Goal: Task Accomplishment & Management: Complete application form

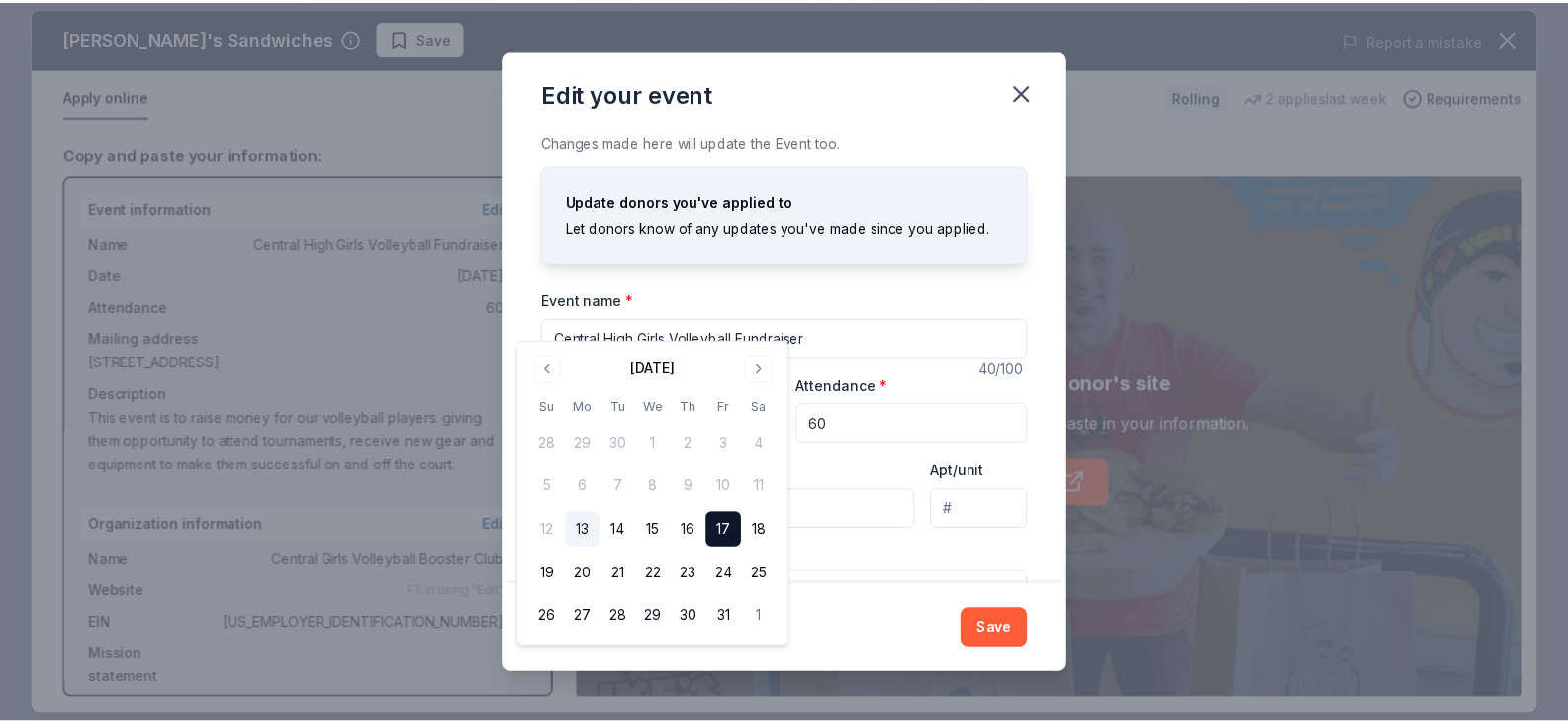
scroll to position [107, 0]
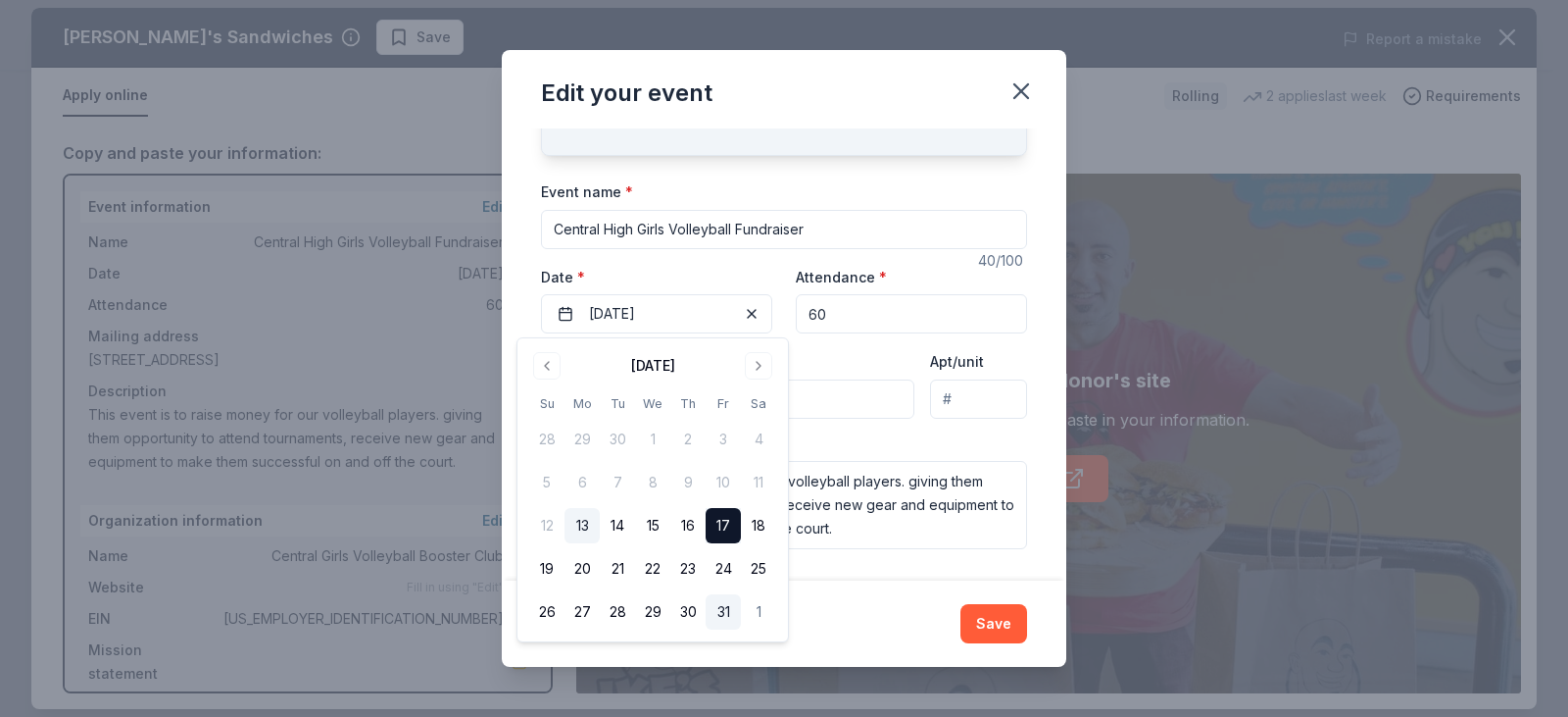
click at [727, 618] on button "31" at bounding box center [724, 612] width 35 height 35
click at [998, 622] on button "Save" at bounding box center [994, 624] width 67 height 39
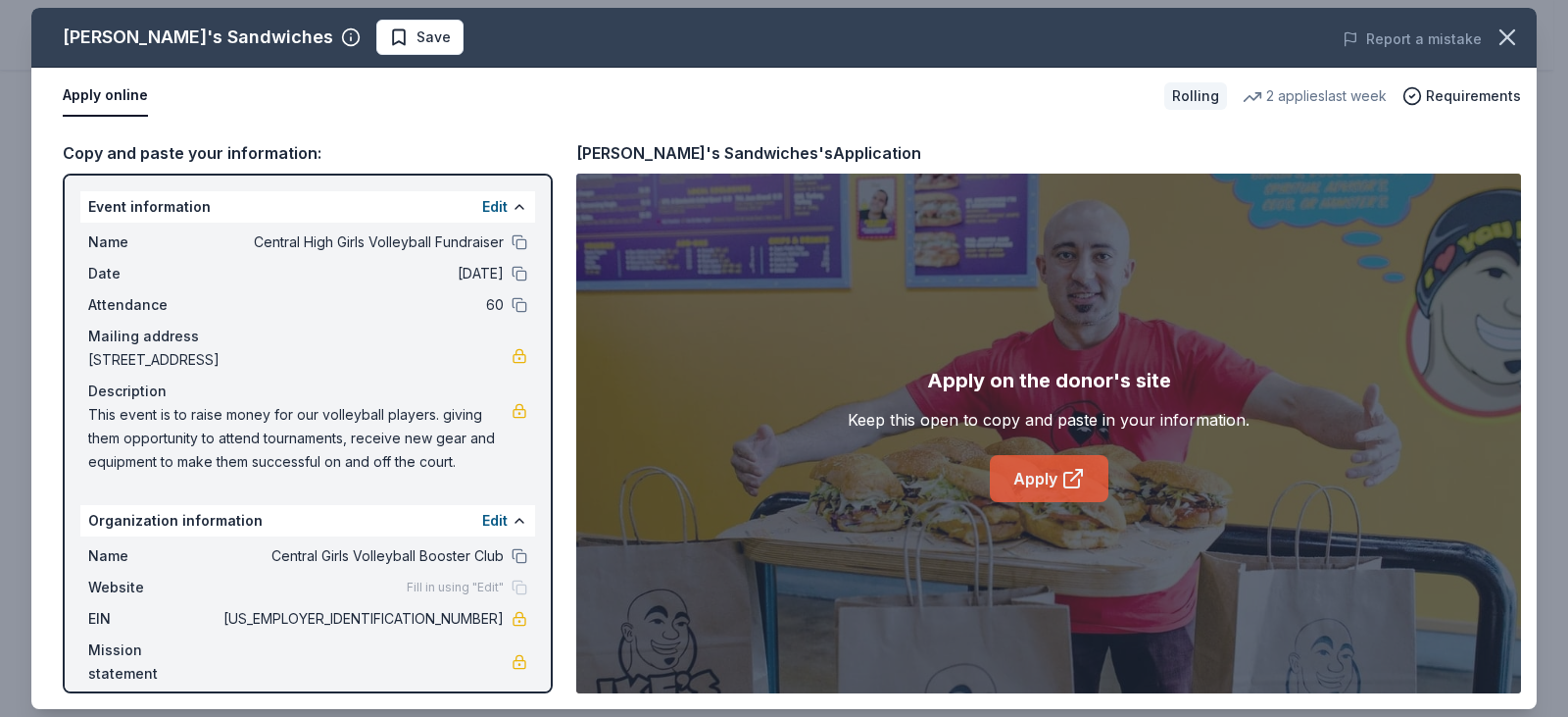
click at [1039, 484] on link "Apply" at bounding box center [1049, 478] width 119 height 47
drag, startPoint x: 92, startPoint y: 417, endPoint x: 414, endPoint y: 408, distance: 322.1
click at [414, 408] on span "This event is to raise money for our volleyball players. giving them opportunit…" at bounding box center [299, 438] width 423 height 71
click at [412, 410] on span "This event is to raise money for our volleyball players. giving them opportunit…" at bounding box center [299, 438] width 423 height 71
click at [1513, 33] on icon "button" at bounding box center [1507, 37] width 27 height 28
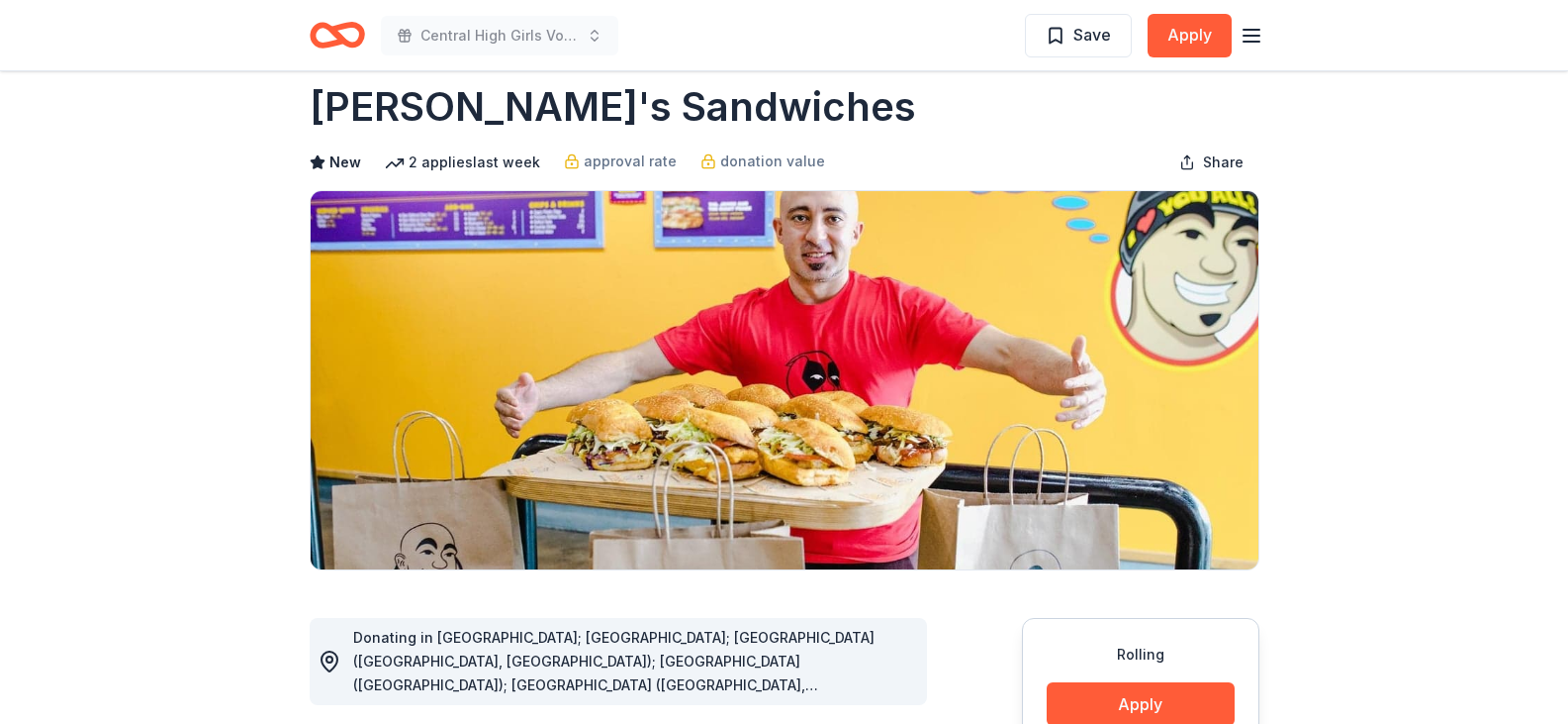
scroll to position [0, 0]
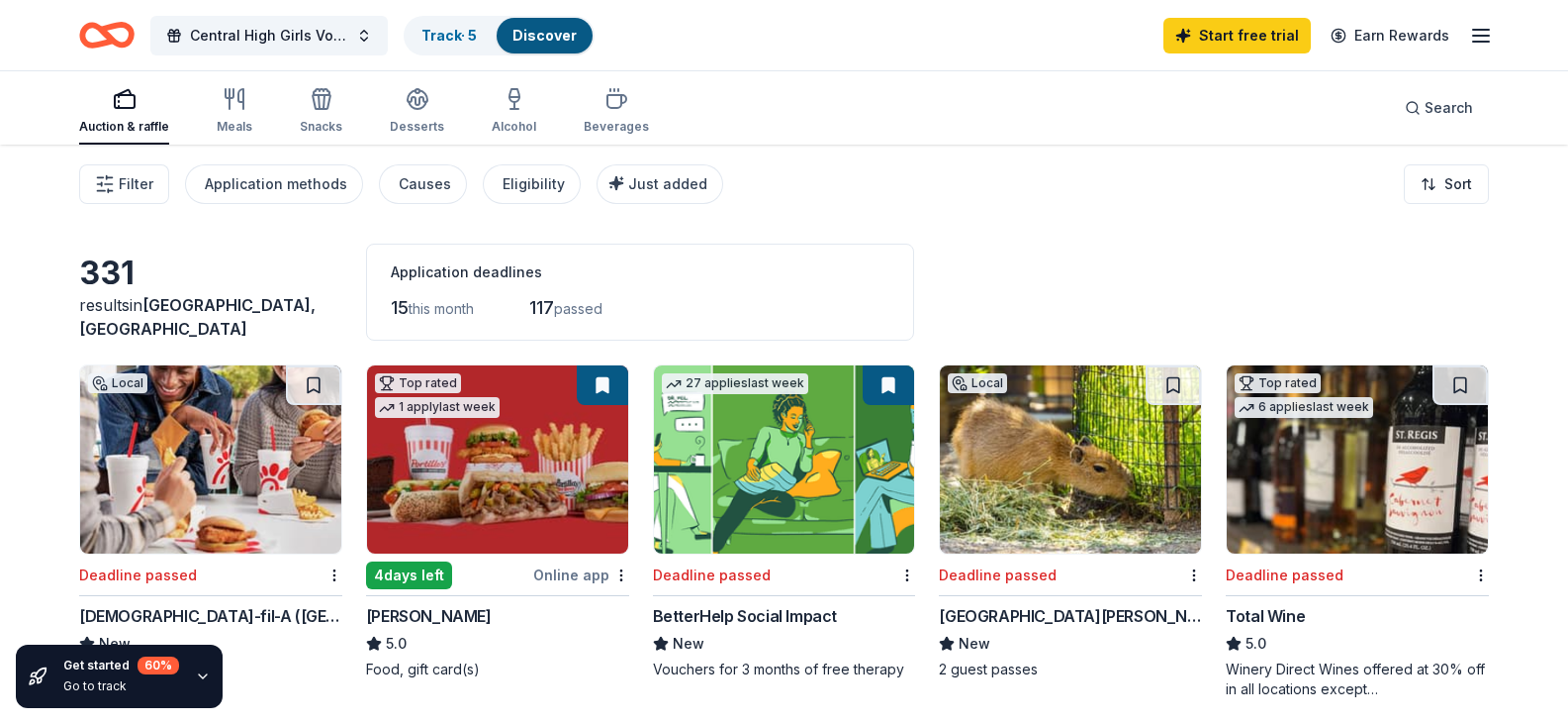
scroll to position [560, 0]
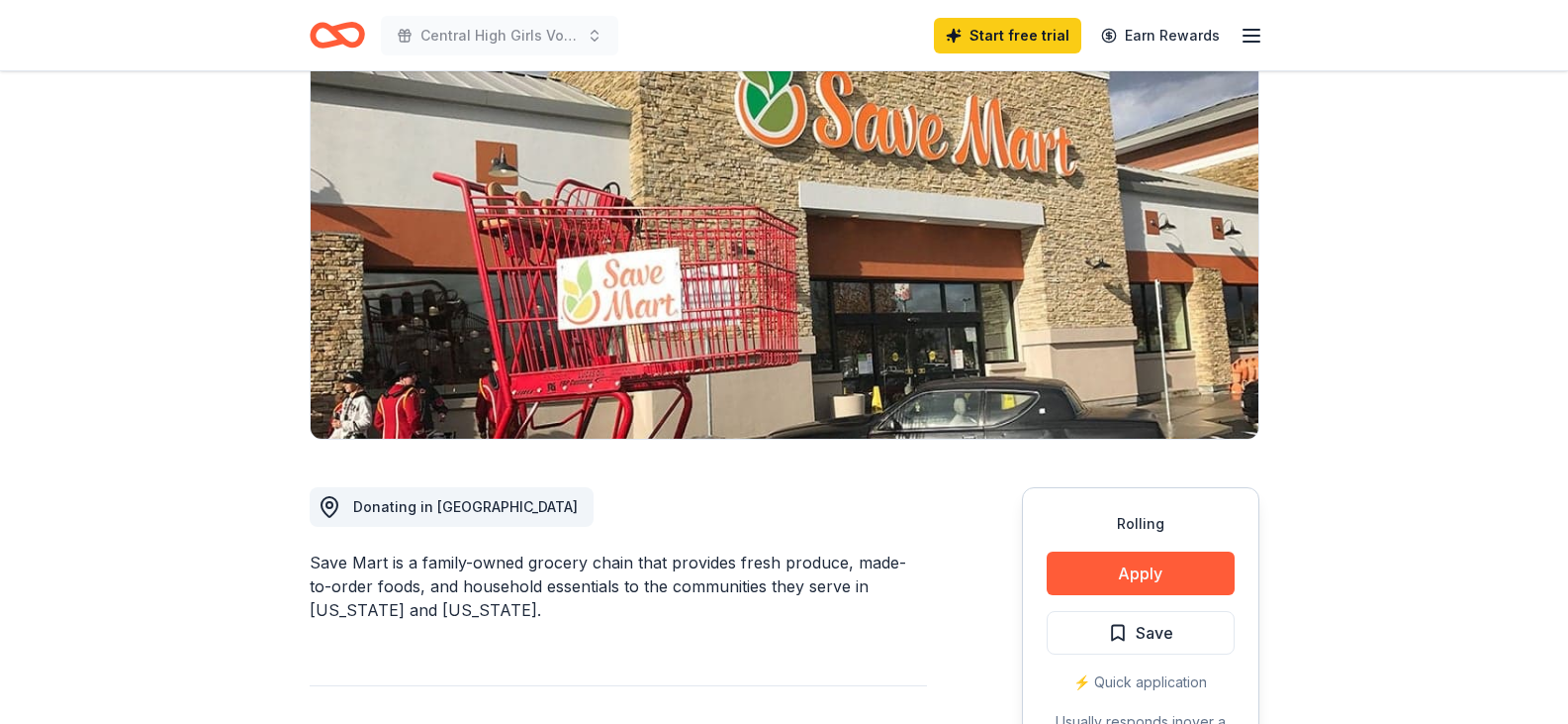
scroll to position [396, 0]
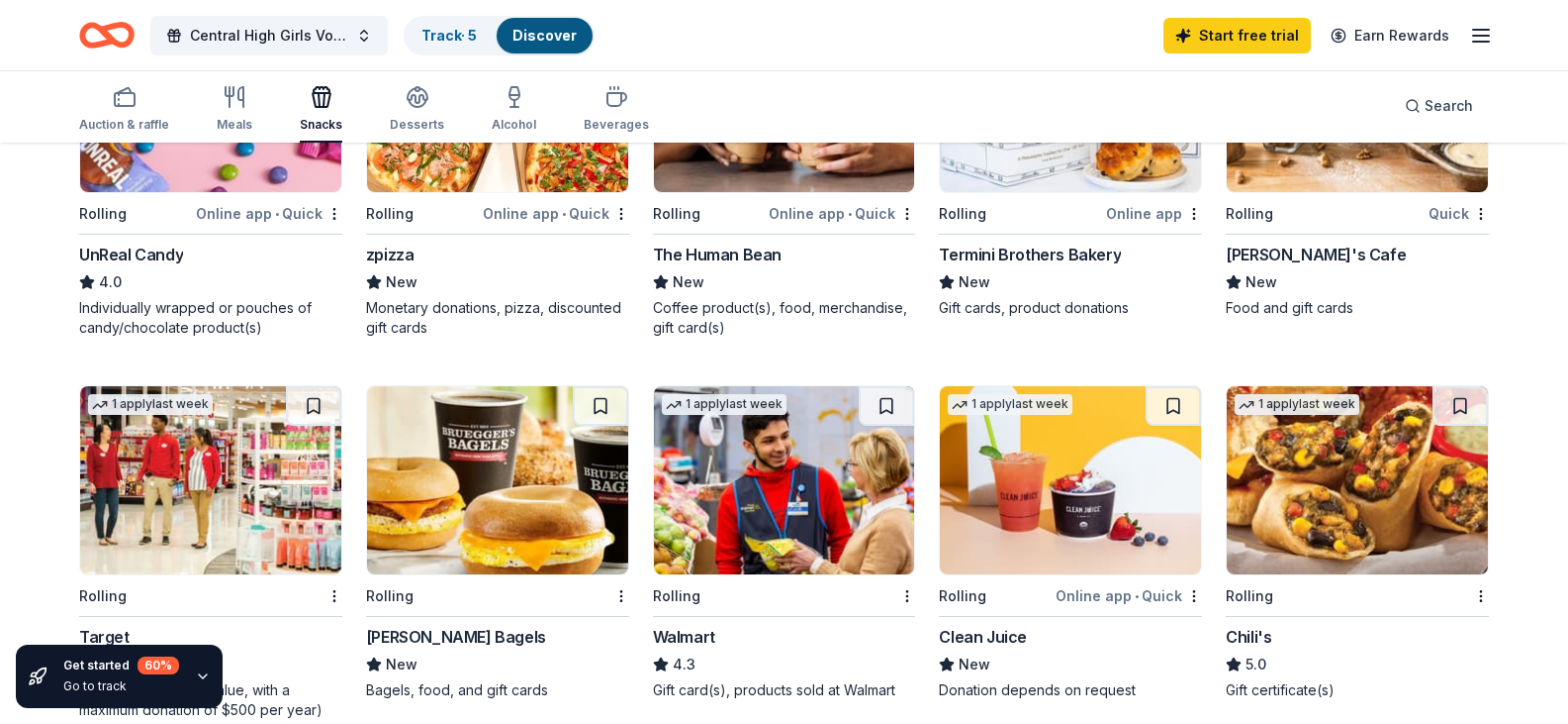
scroll to position [594, 0]
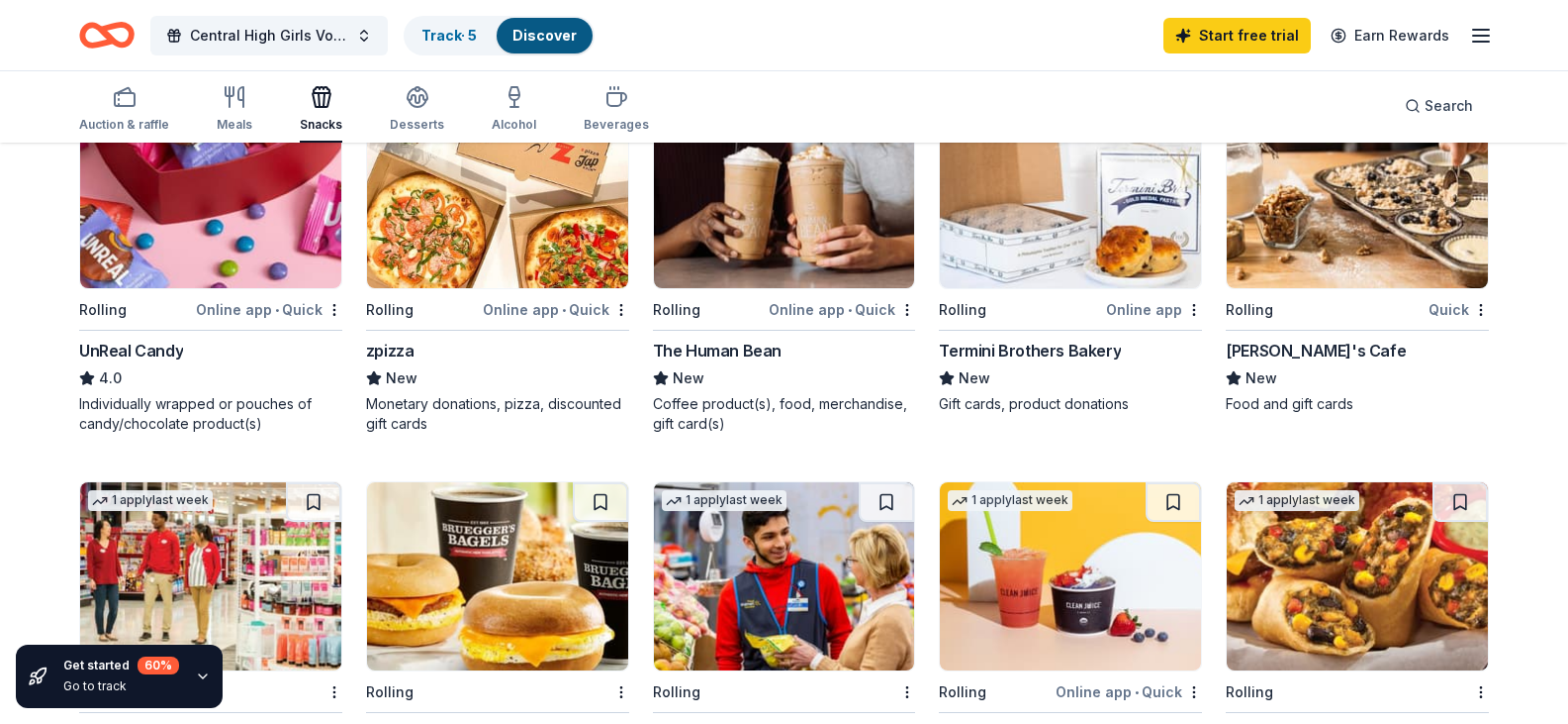
click at [1249, 288] on img at bounding box center [1358, 194] width 262 height 188
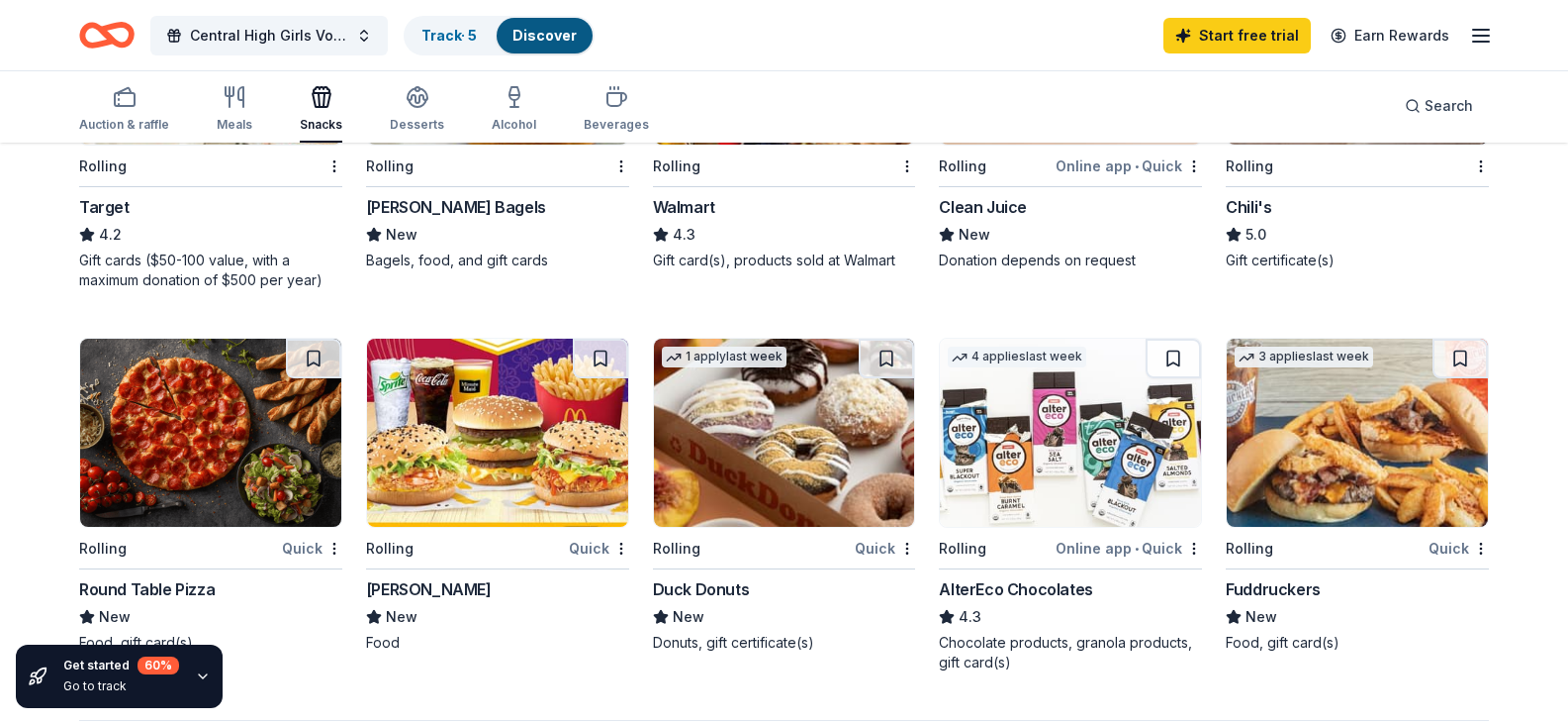
scroll to position [1287, 0]
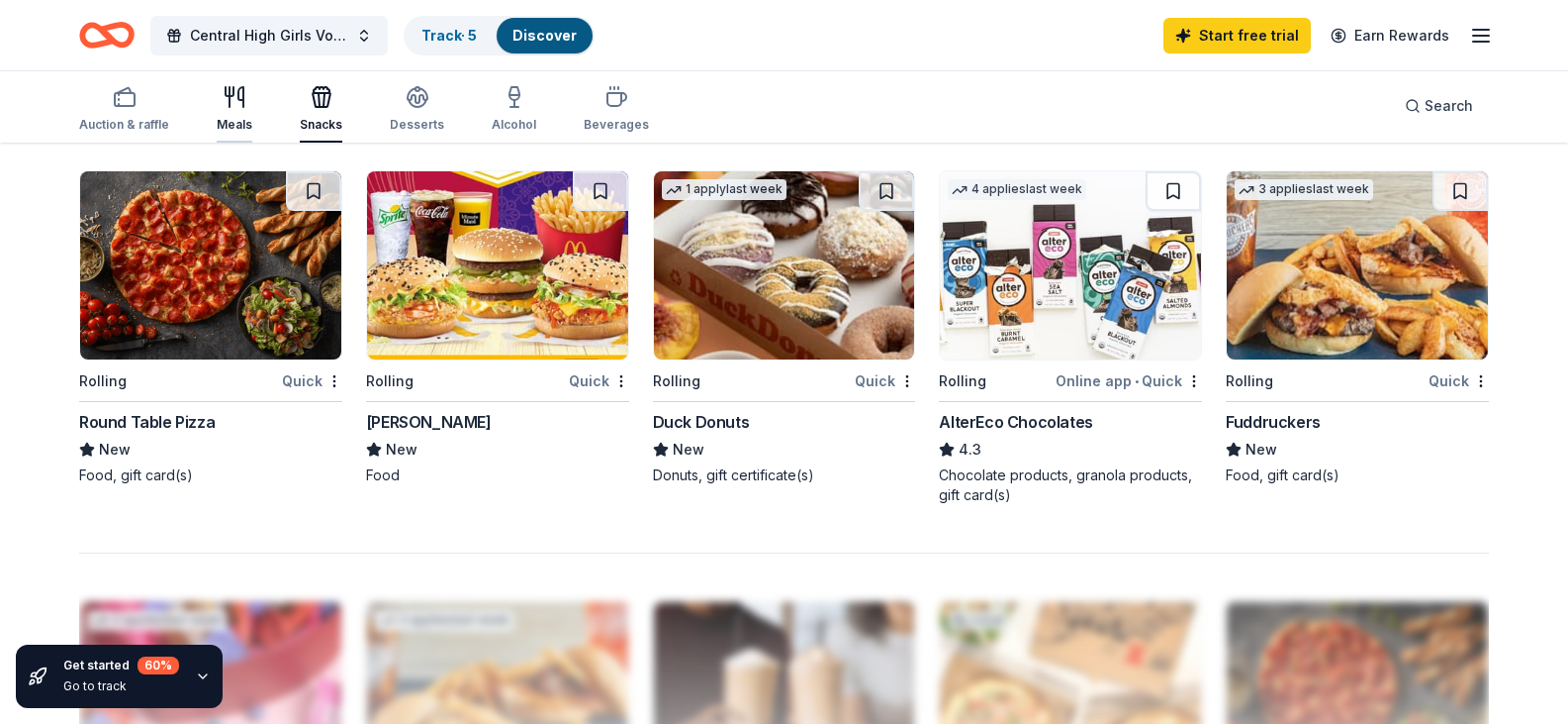
click at [230, 101] on icon "button" at bounding box center [230, 97] width 0 height 20
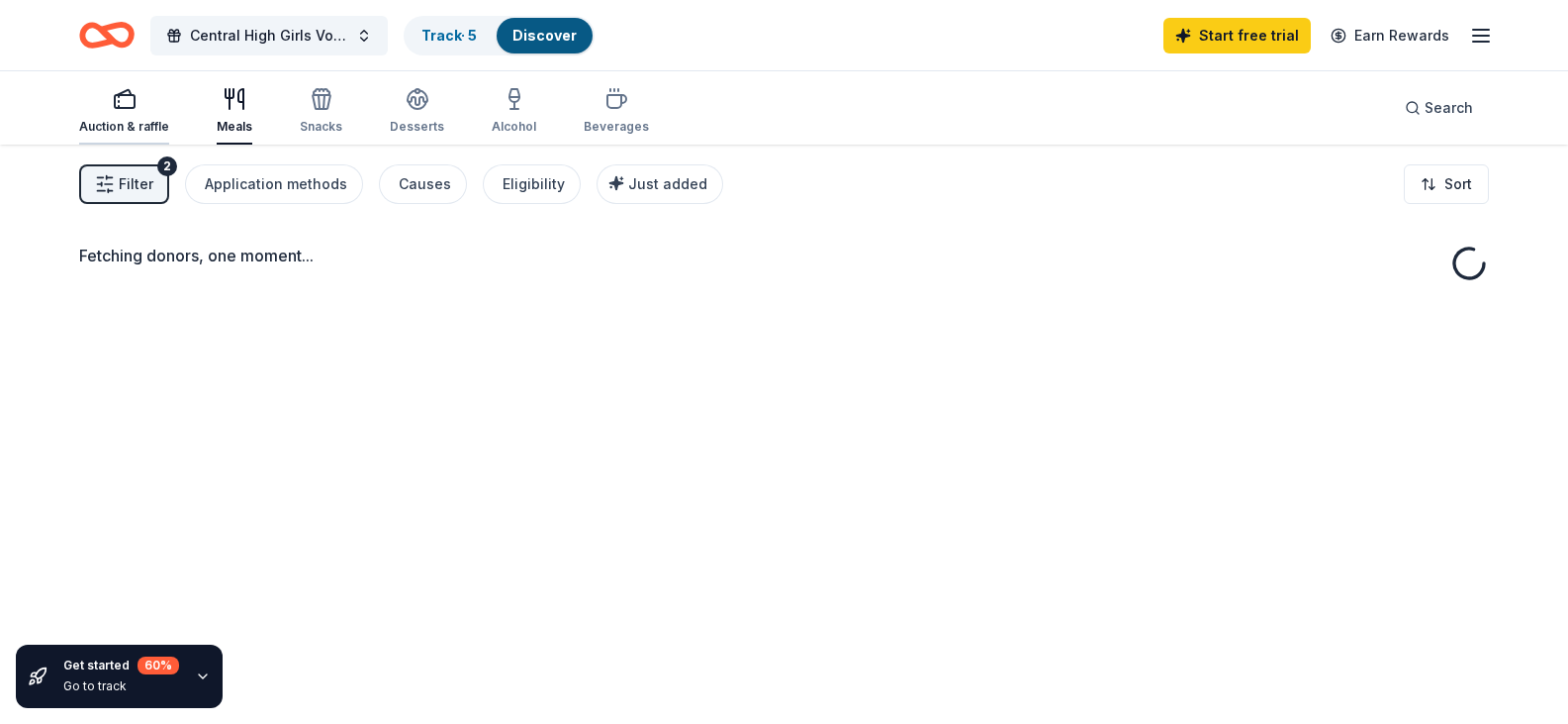
click at [131, 121] on div "Auction & raffle" at bounding box center [124, 127] width 90 height 16
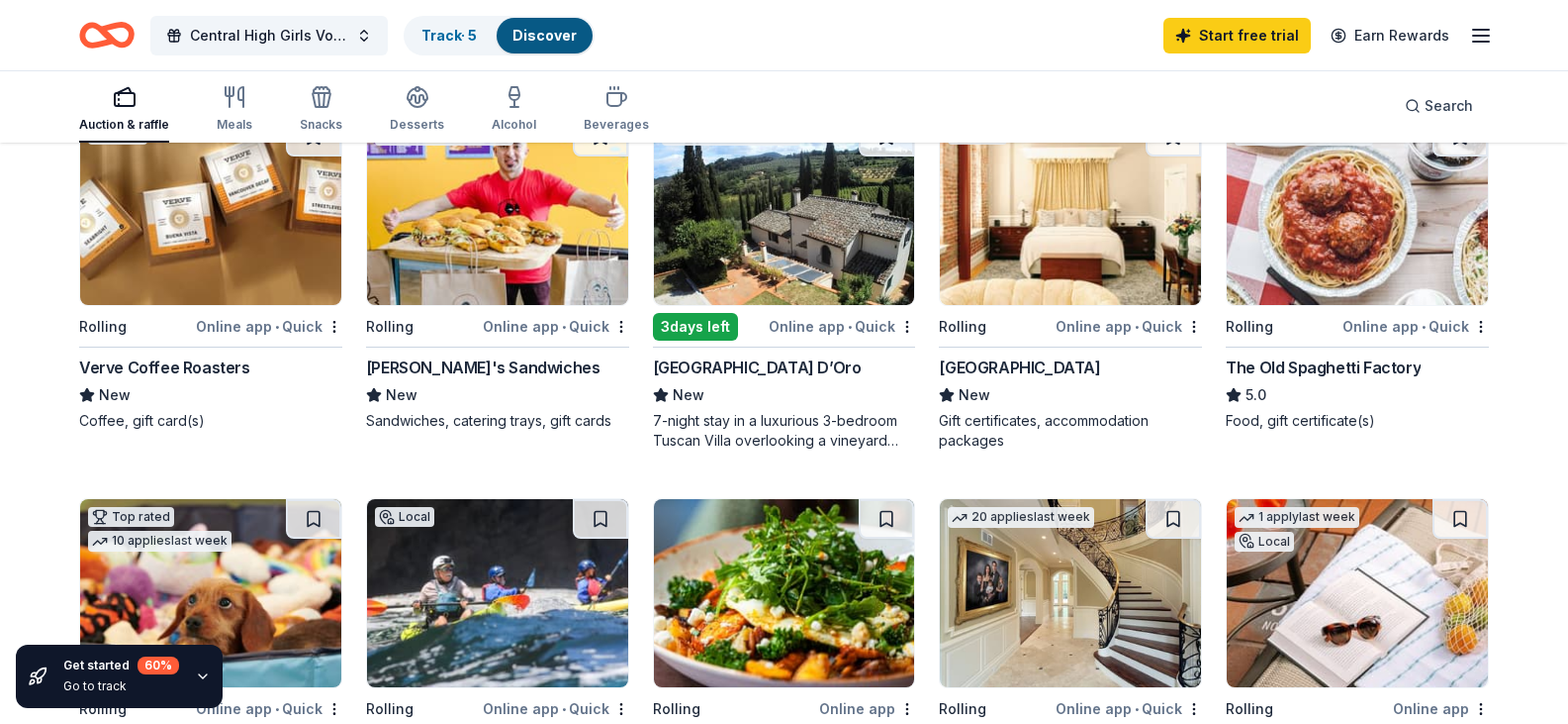
scroll to position [198, 0]
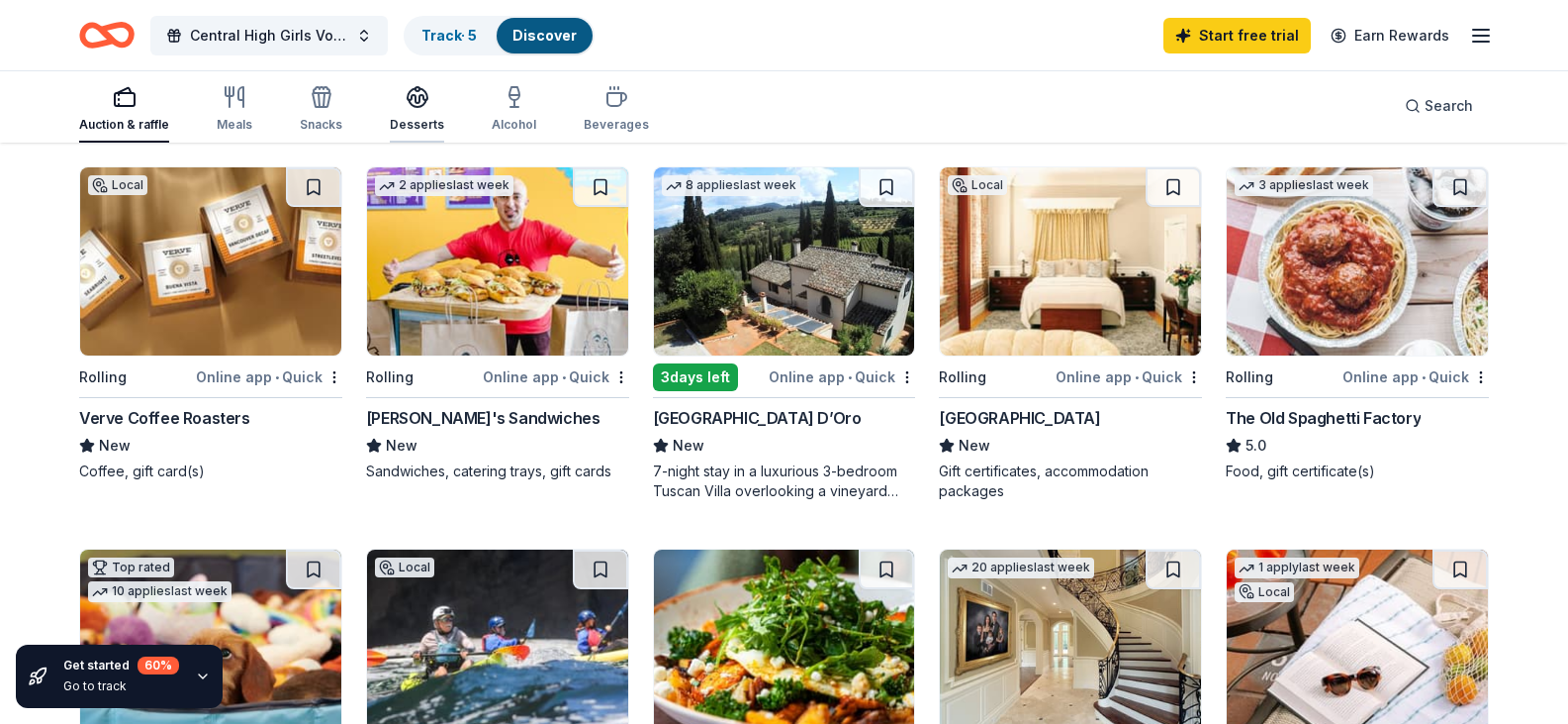
click at [417, 116] on div "Desserts" at bounding box center [416, 109] width 55 height 48
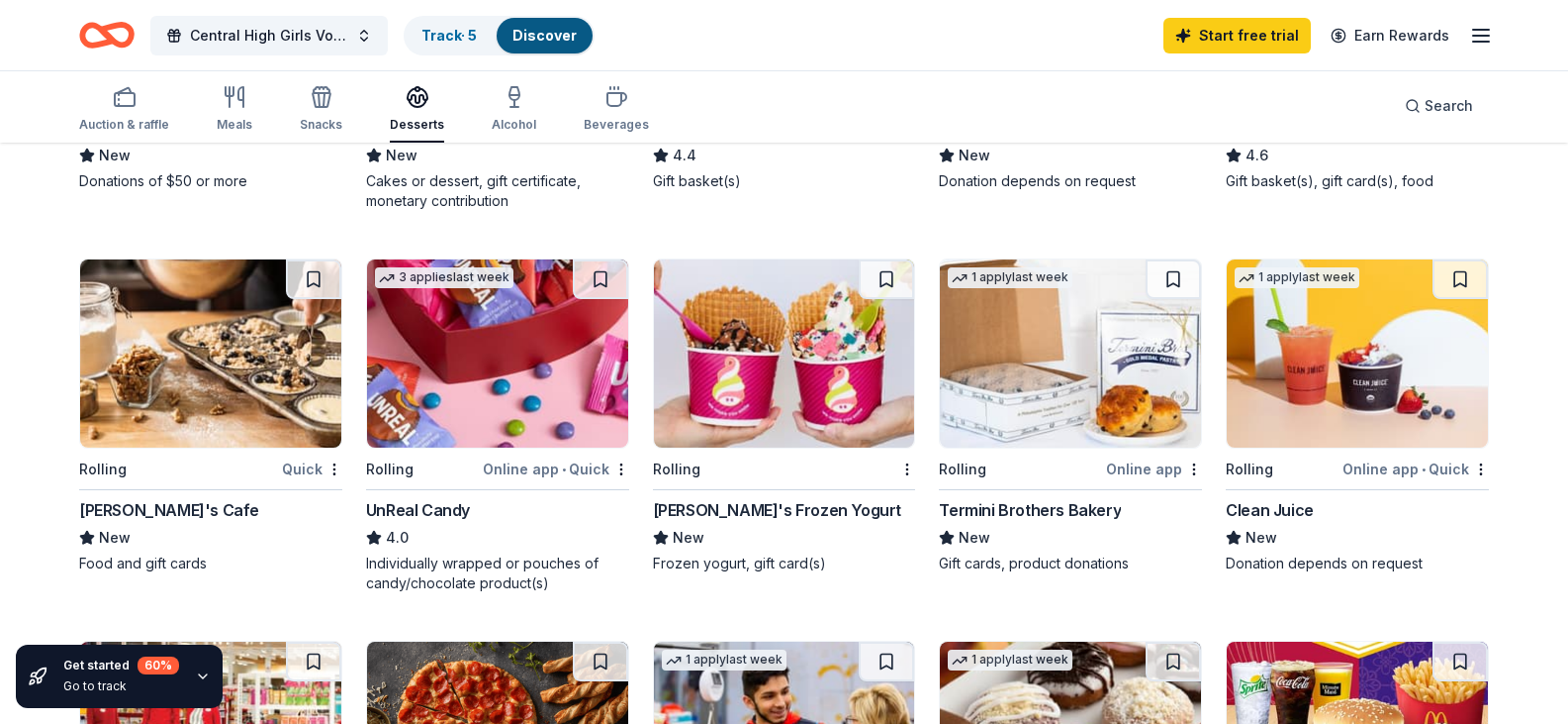
scroll to position [693, 0]
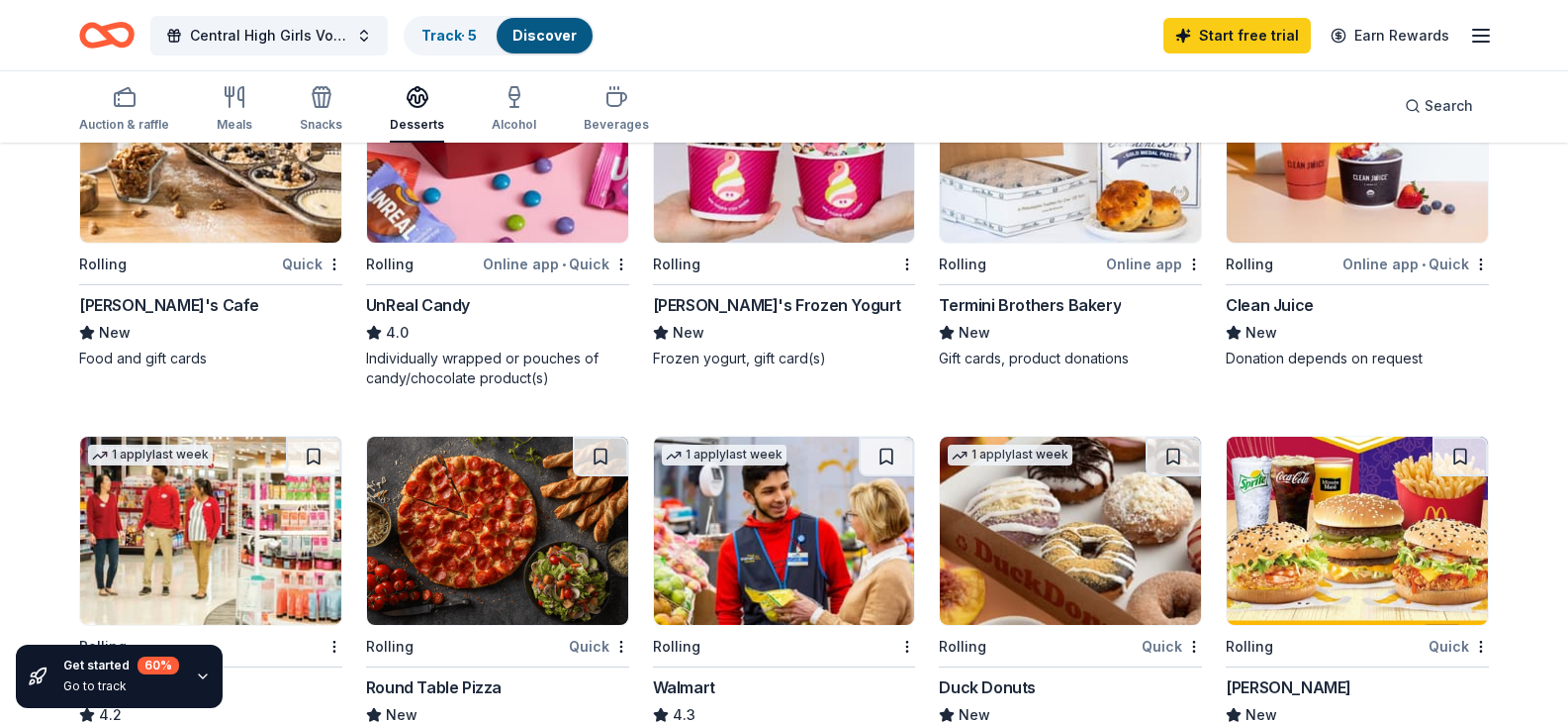
click at [816, 237] on img at bounding box center [785, 149] width 262 height 188
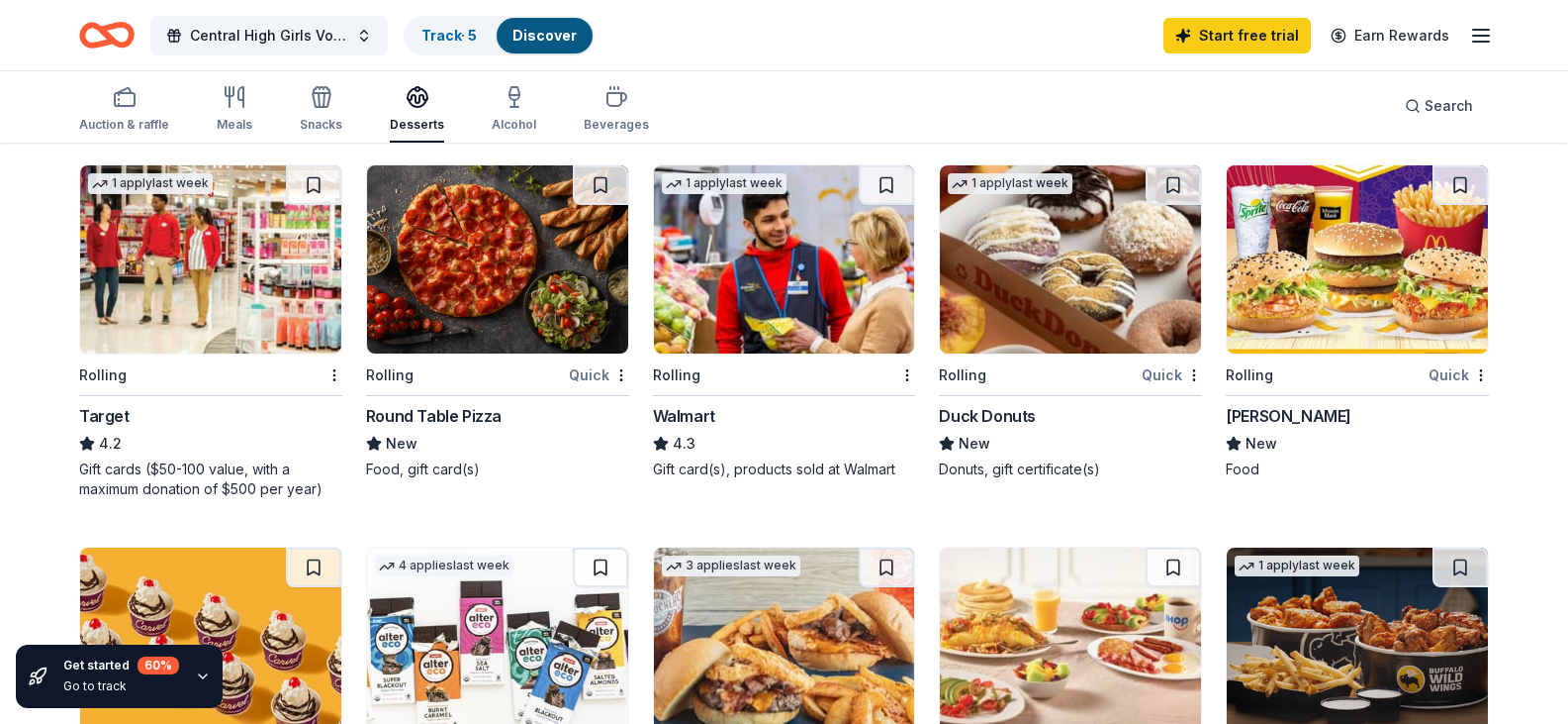
scroll to position [1089, 0]
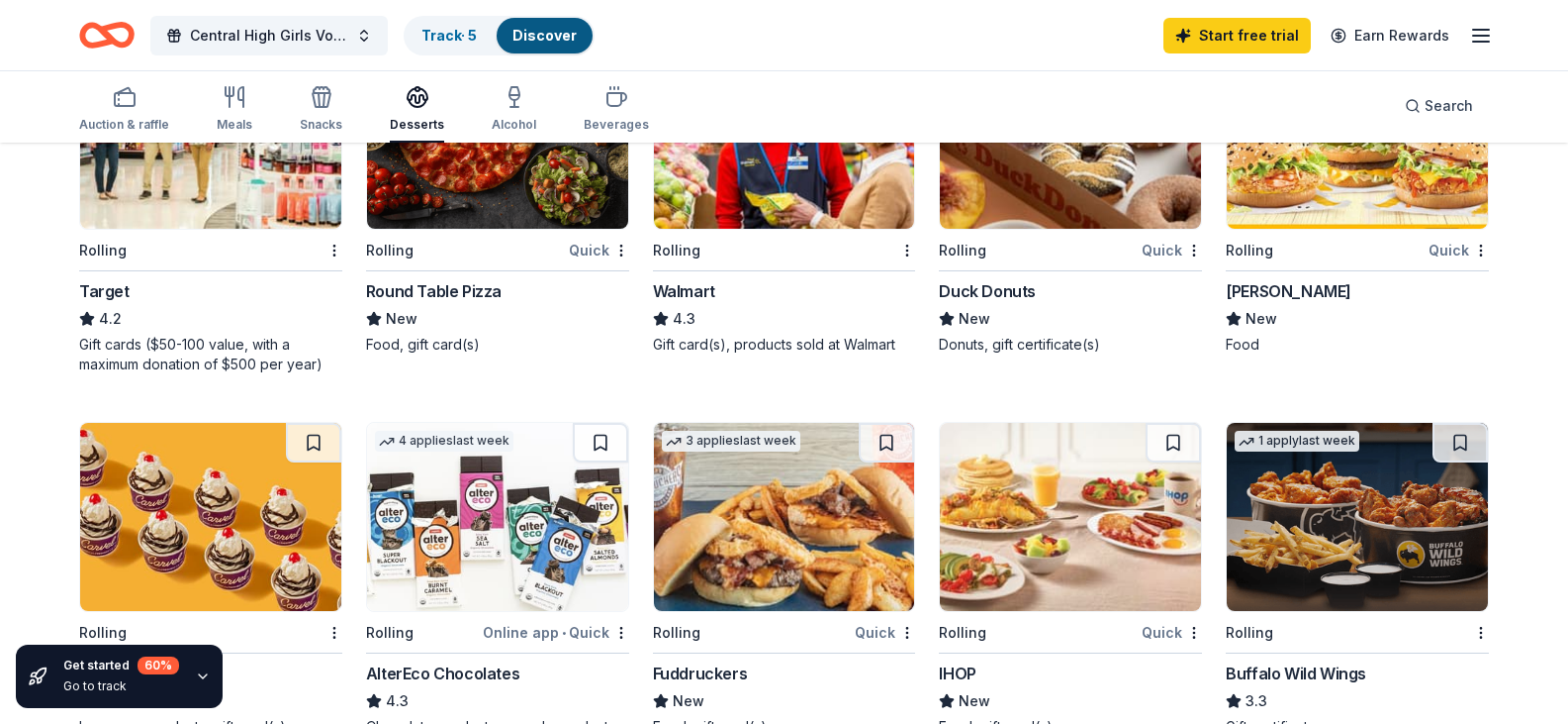
click at [1402, 229] on img at bounding box center [1358, 135] width 262 height 188
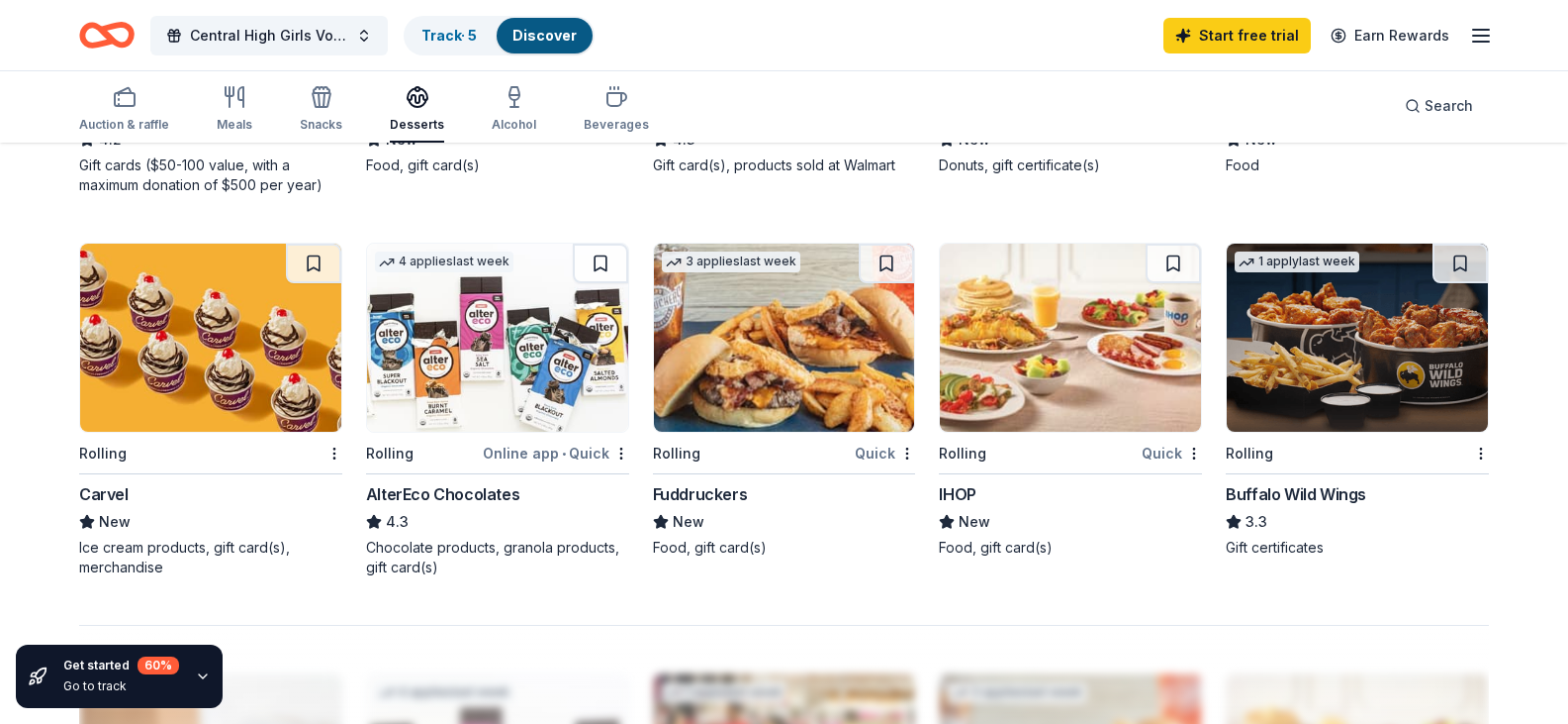
scroll to position [1485, 0]
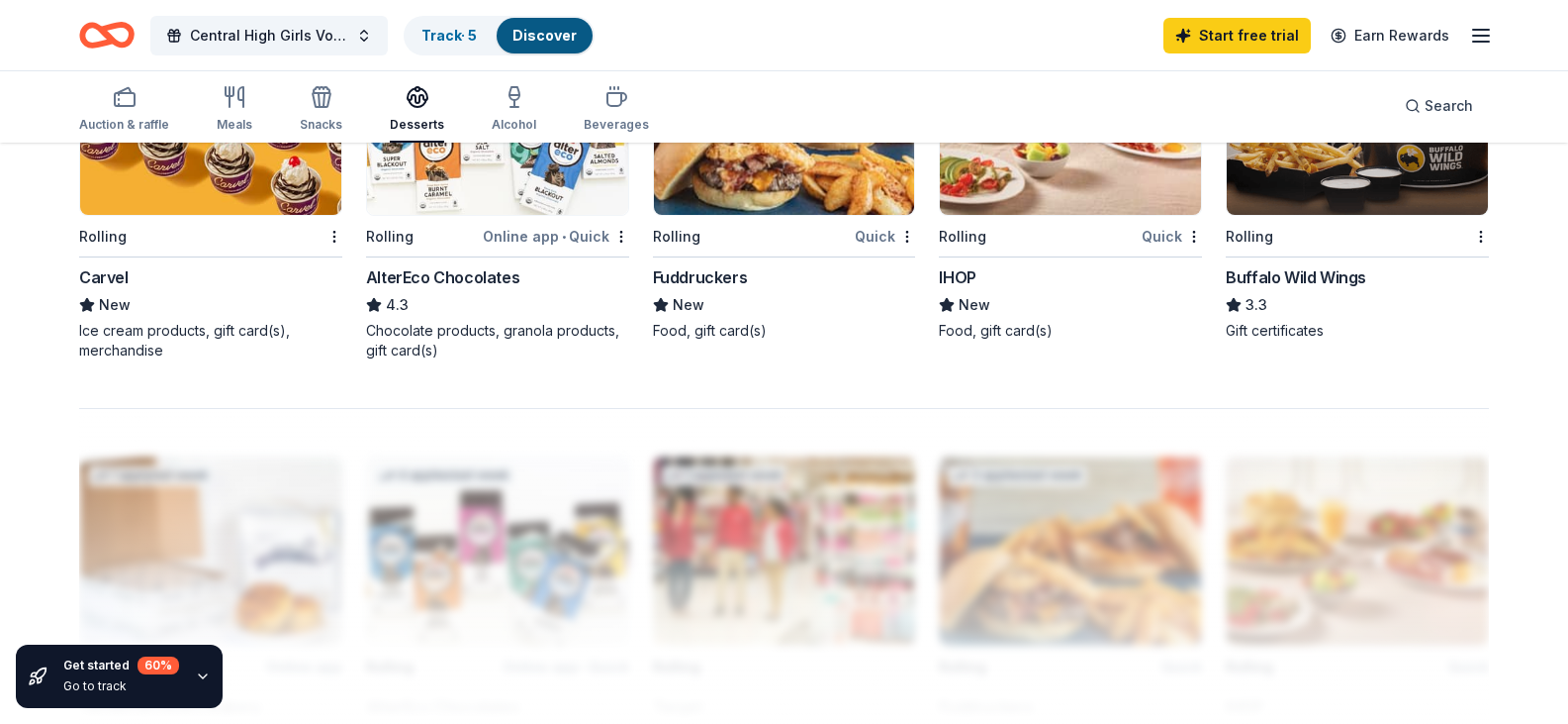
click at [1370, 215] on img at bounding box center [1358, 121] width 262 height 188
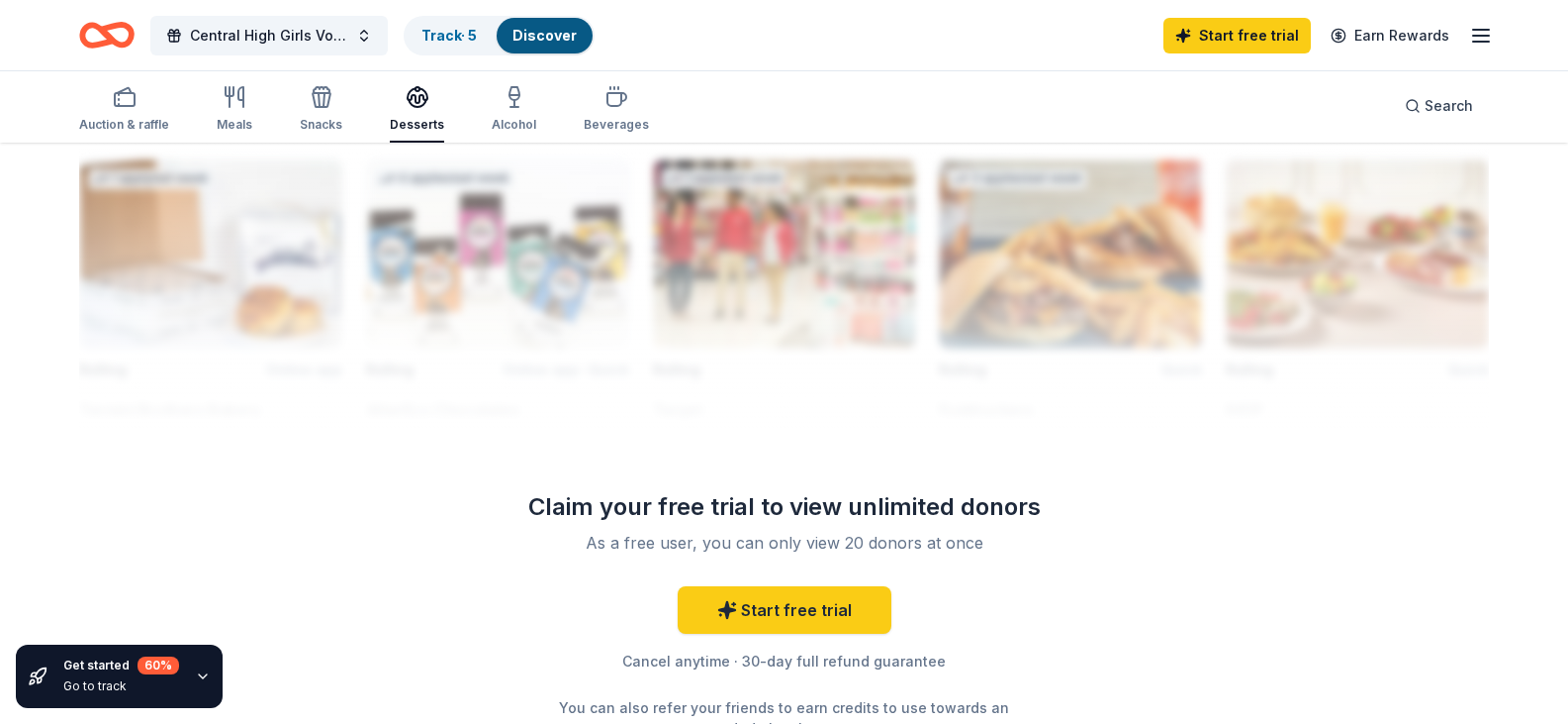
scroll to position [1460, 0]
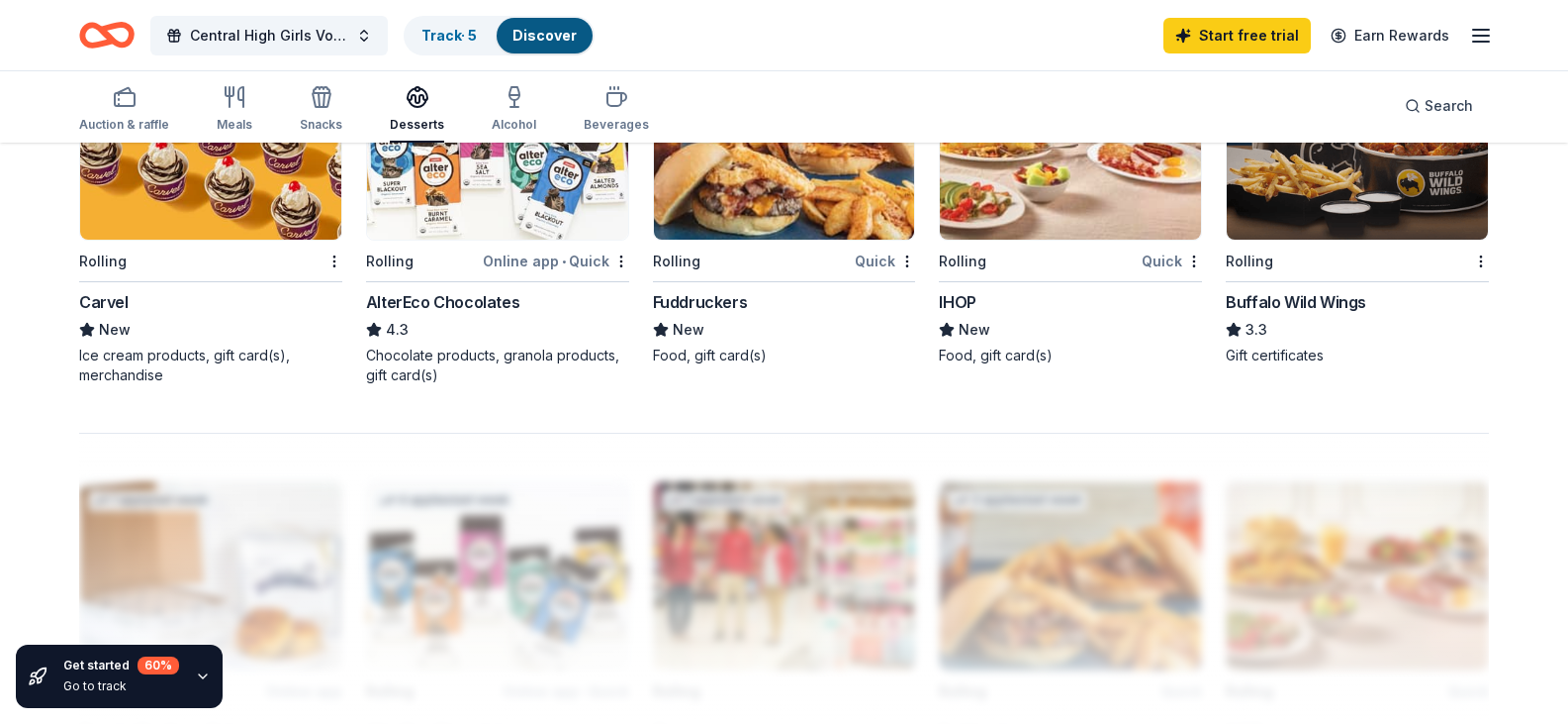
click at [1092, 240] on img at bounding box center [1070, 146] width 262 height 188
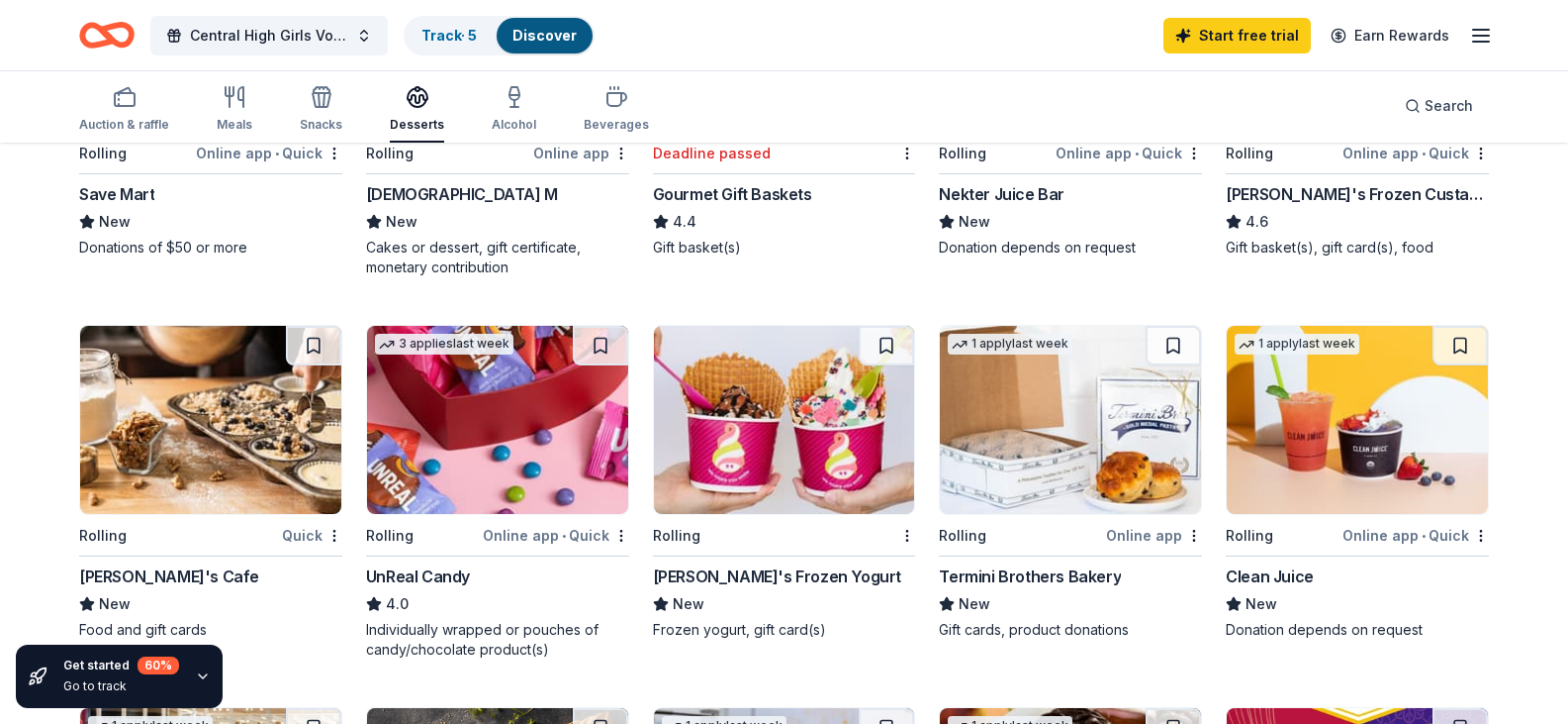
scroll to position [371, 0]
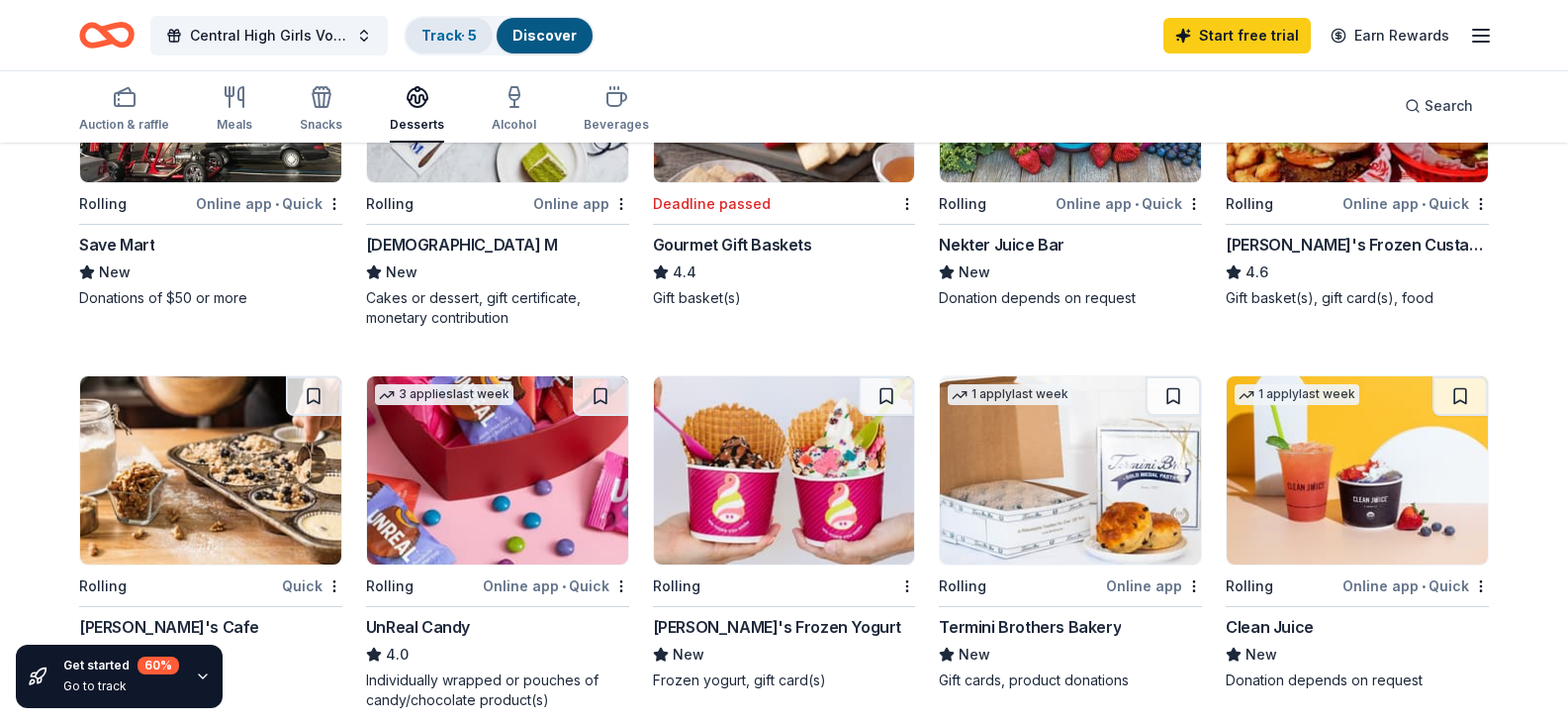
click at [446, 41] on link "Track · 5" at bounding box center [449, 35] width 56 height 17
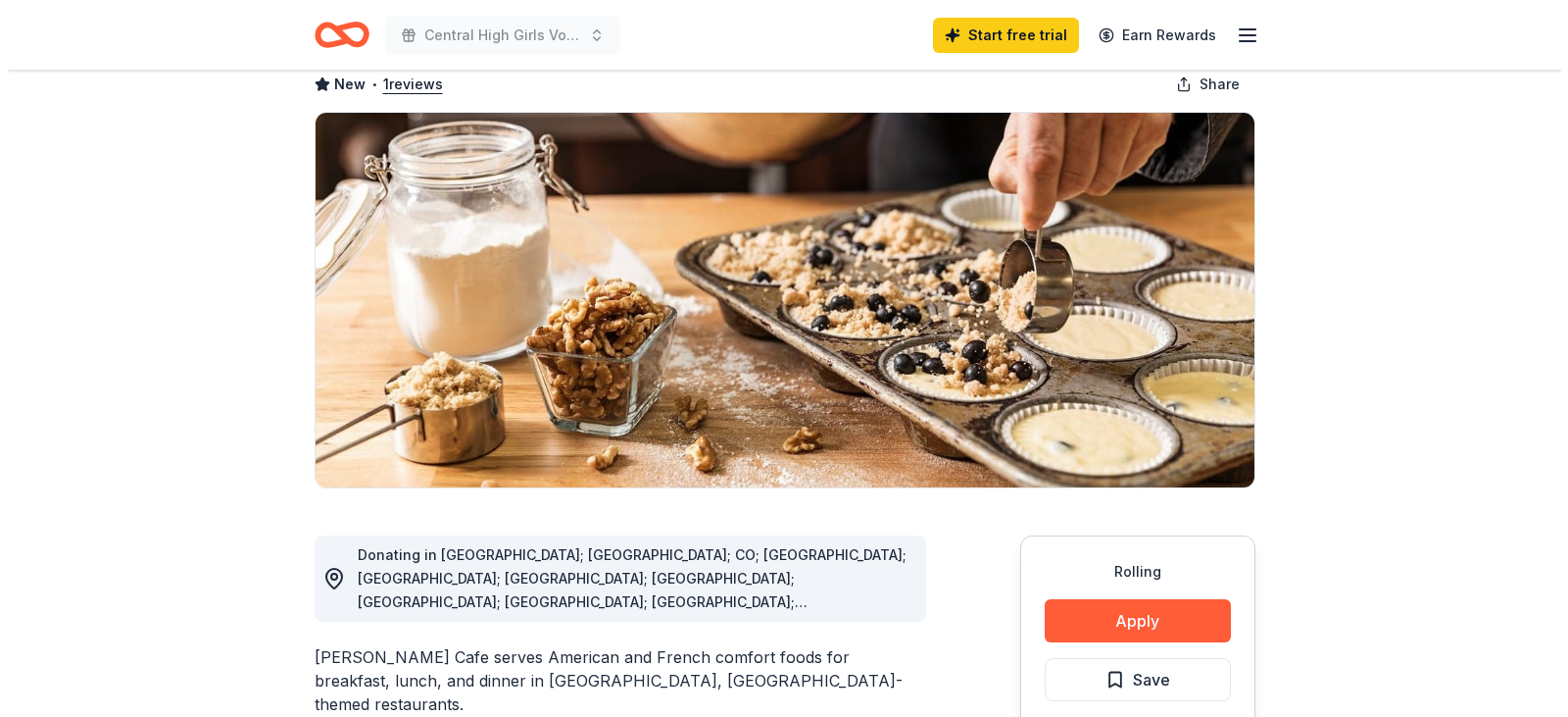
scroll to position [392, 0]
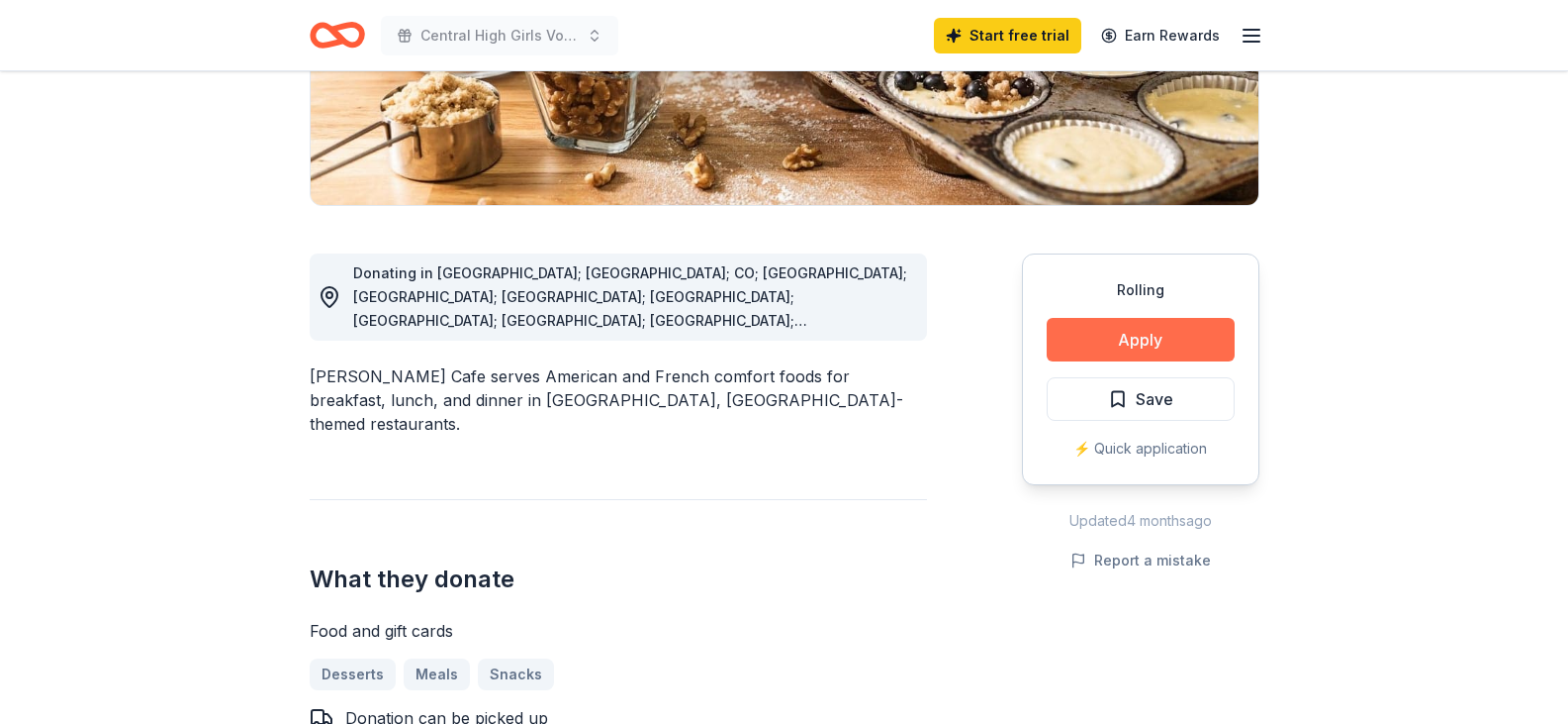
click at [1156, 339] on button "Apply" at bounding box center [1141, 339] width 188 height 44
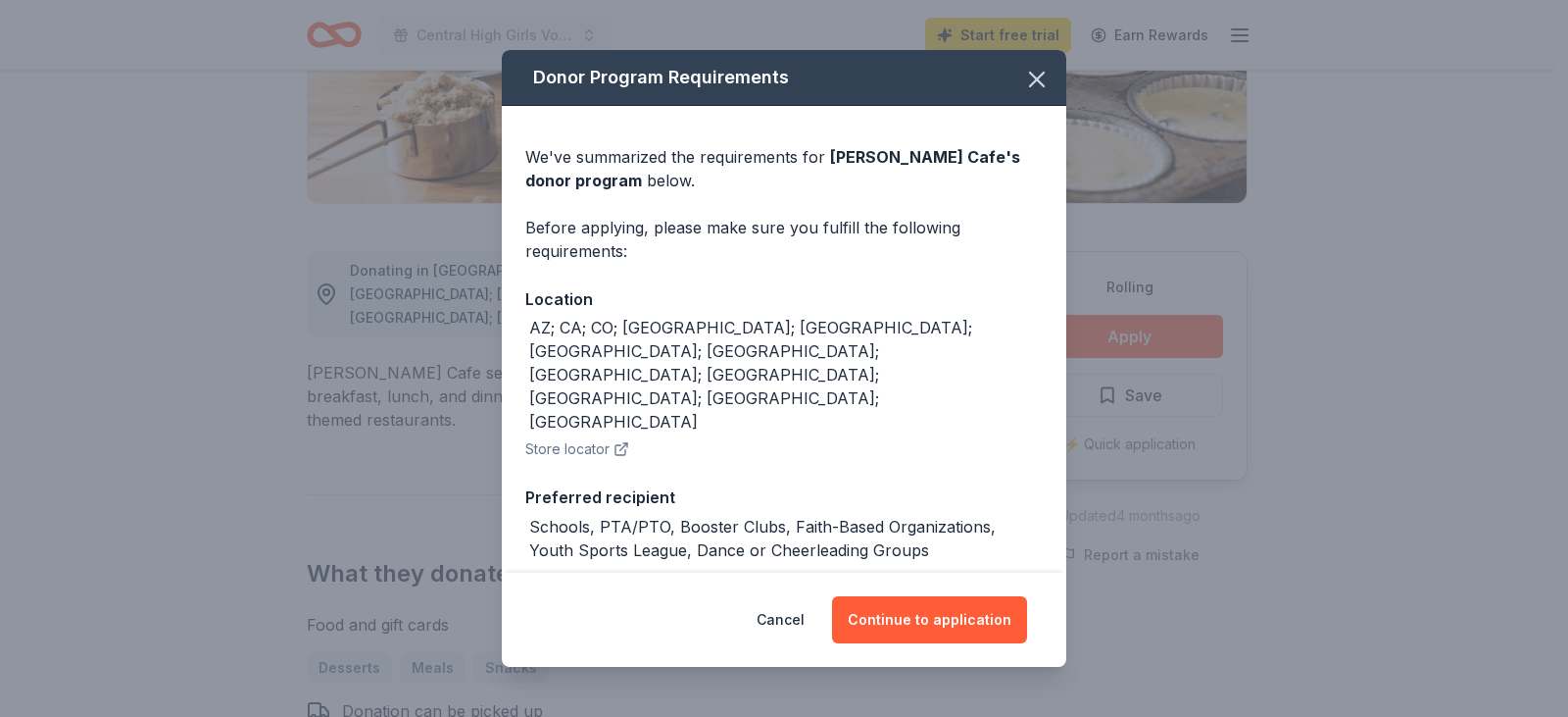
scroll to position [98, 0]
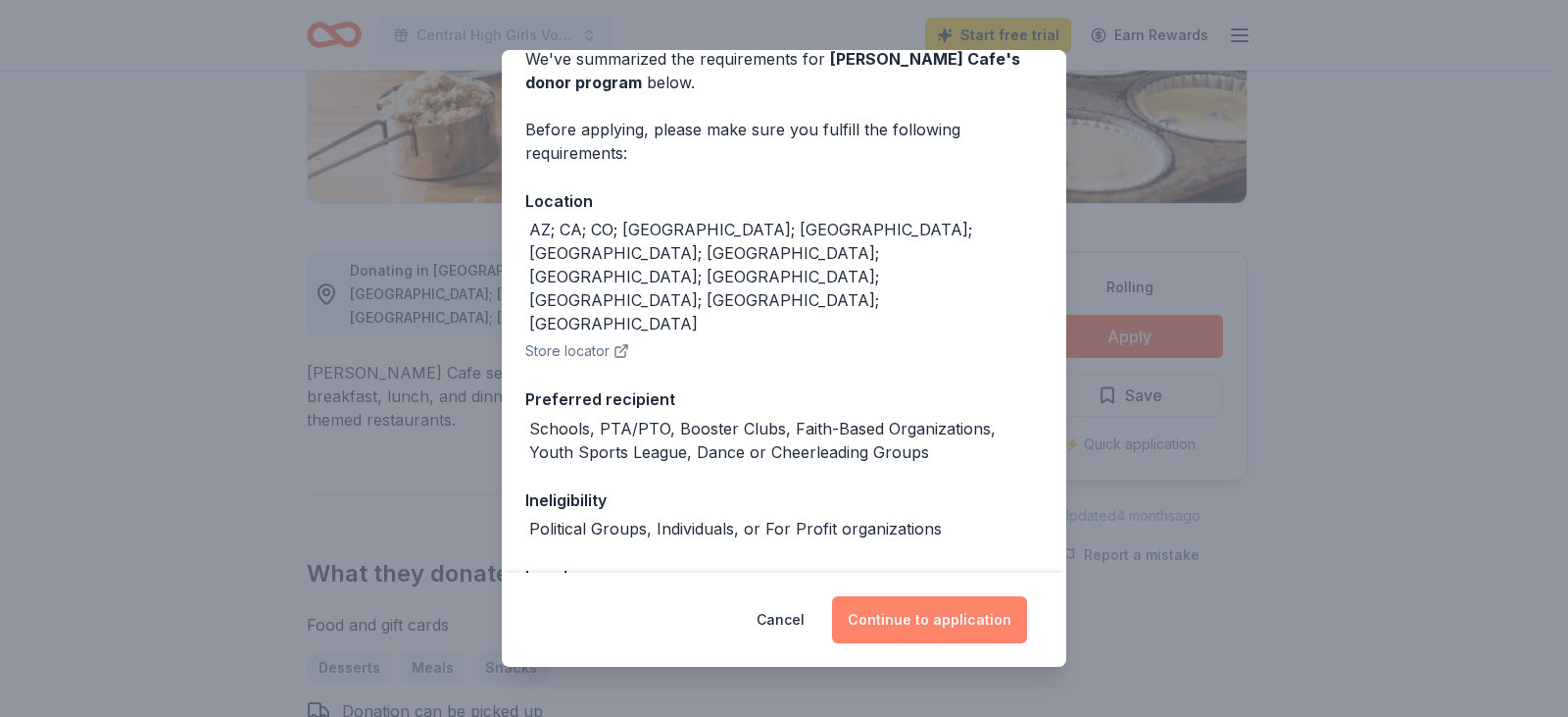
click at [908, 620] on button "Continue to application" at bounding box center [929, 620] width 195 height 47
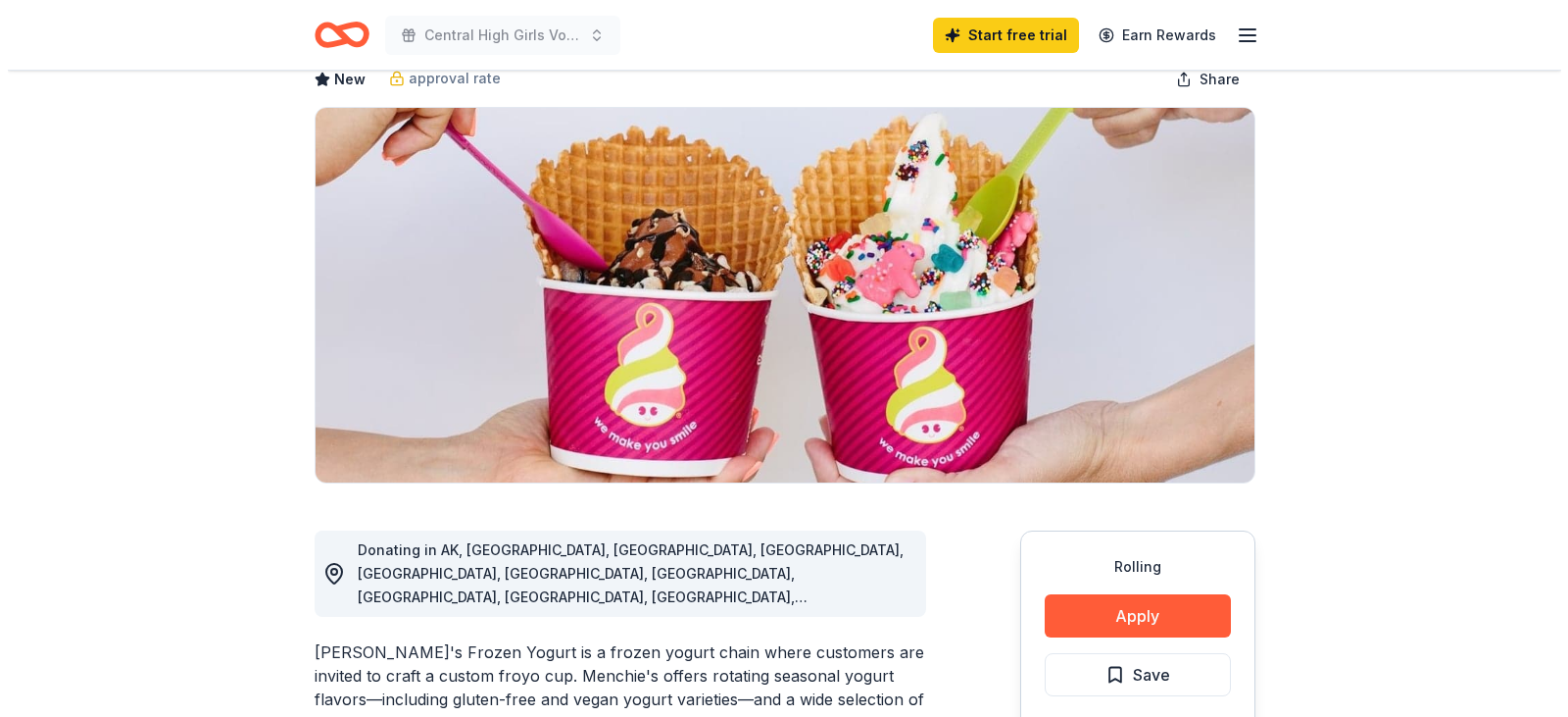
scroll to position [294, 0]
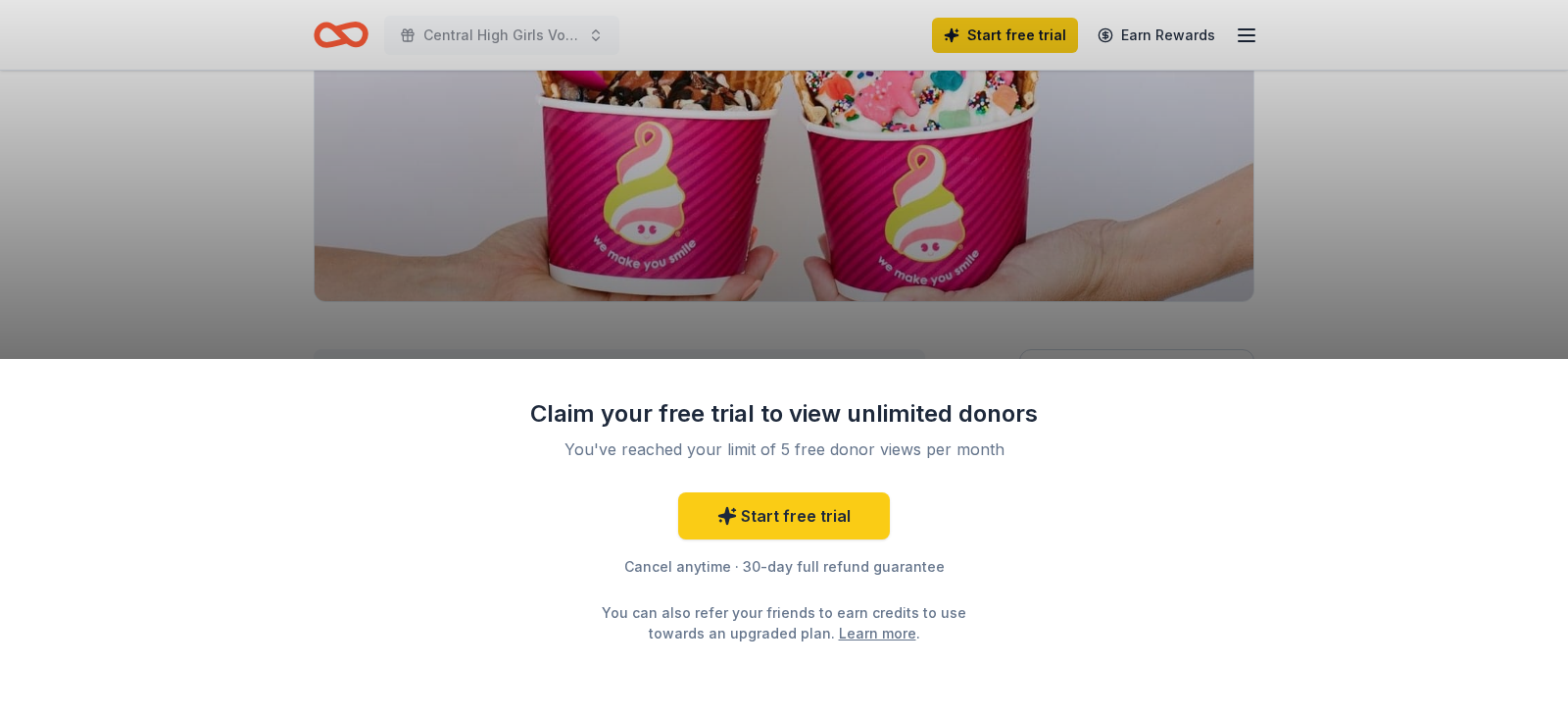
click at [1440, 167] on div "Claim your free trial to view unlimited donors You've reached your limit of 5 f…" at bounding box center [784, 358] width 1568 height 717
click at [835, 523] on link "Start free trial" at bounding box center [784, 516] width 212 height 47
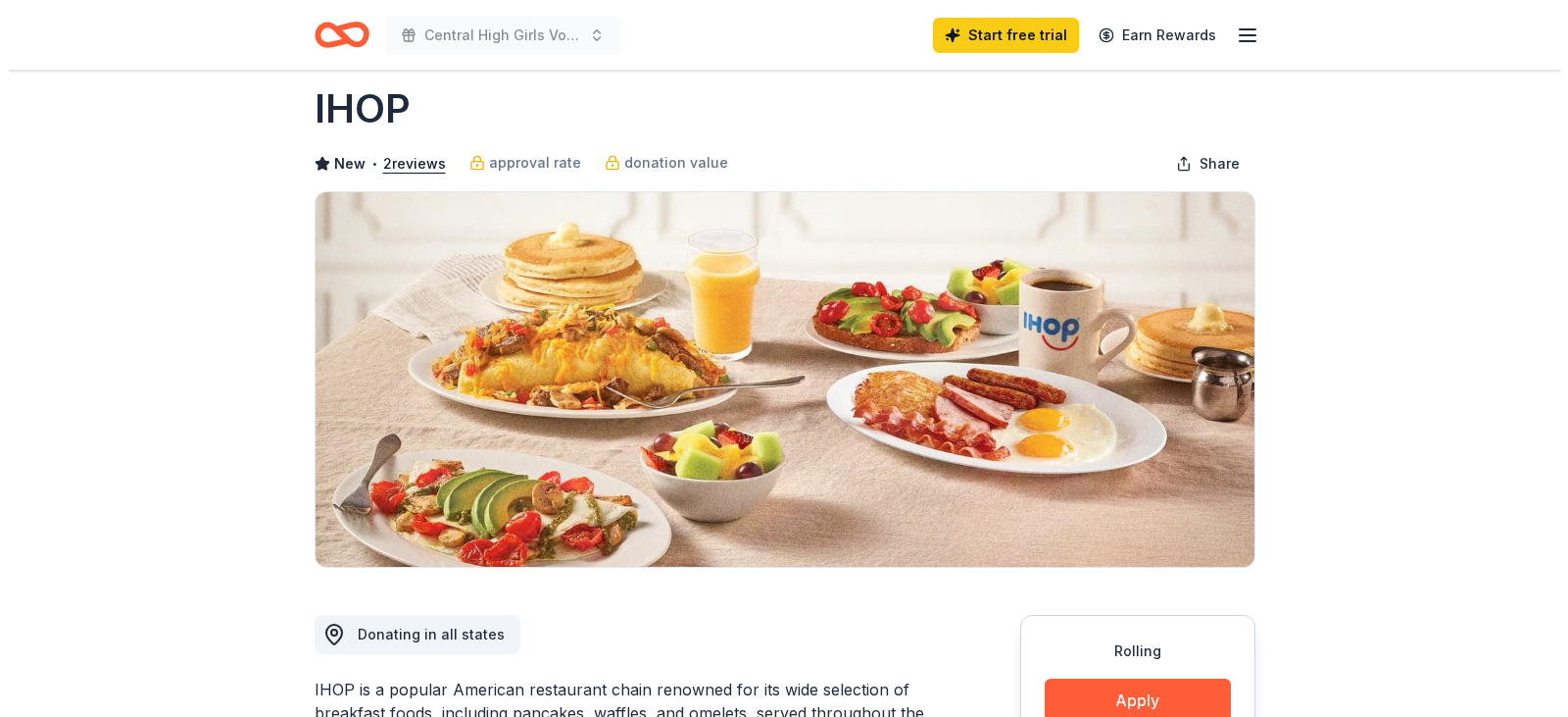
scroll to position [392, 0]
